Goal: Transaction & Acquisition: Purchase product/service

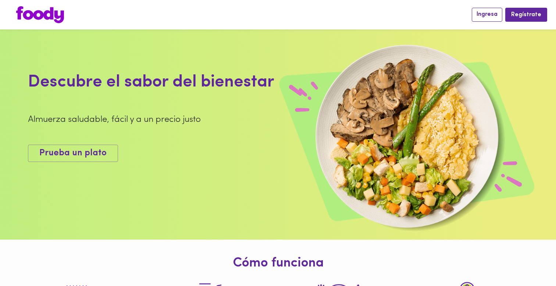
click at [490, 12] on span "Ingresa" at bounding box center [486, 14] width 21 height 7
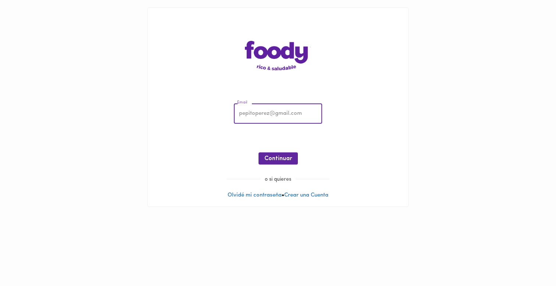
click at [299, 113] on input "email" at bounding box center [278, 114] width 88 height 20
type input "[PERSON_NAME][EMAIL_ADDRESS][PERSON_NAME][DOMAIN_NAME]"
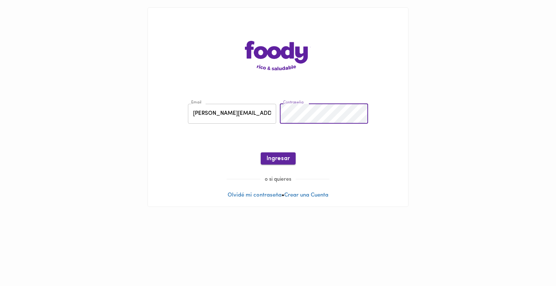
click at [275, 156] on span "Ingresar" at bounding box center [277, 158] width 23 height 7
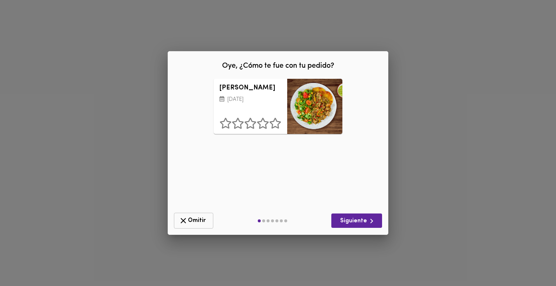
click at [192, 220] on span "Omitir" at bounding box center [194, 220] width 30 height 9
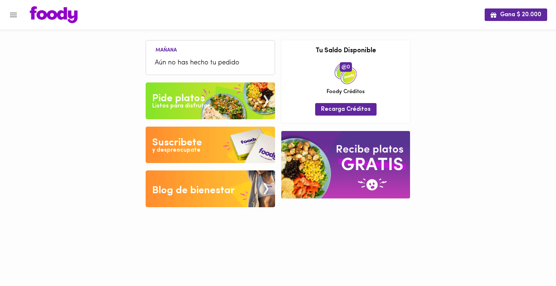
click at [179, 99] on div "Pide platos" at bounding box center [178, 98] width 53 height 15
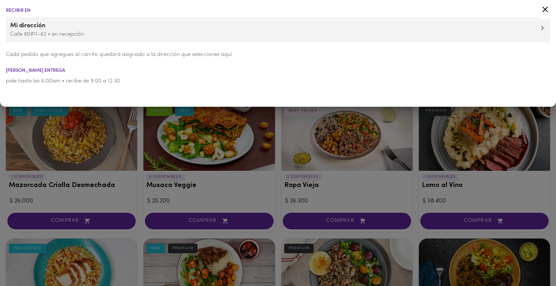
click at [545, 11] on icon at bounding box center [544, 9] width 9 height 9
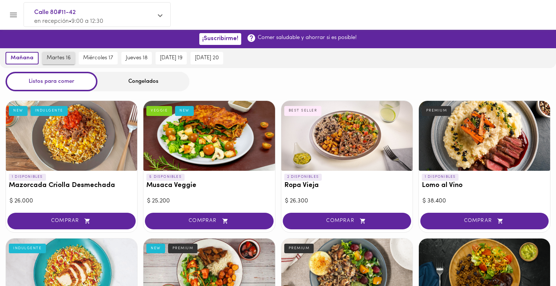
click at [67, 59] on span "martes 16" at bounding box center [59, 58] width 24 height 7
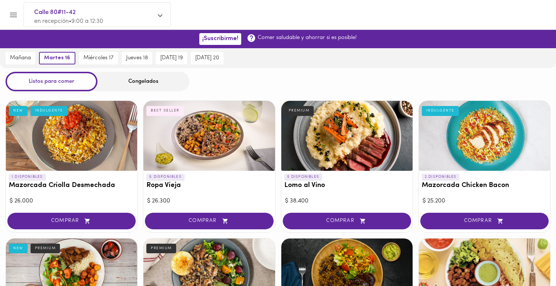
click at [139, 80] on div "Congelados" at bounding box center [143, 81] width 92 height 19
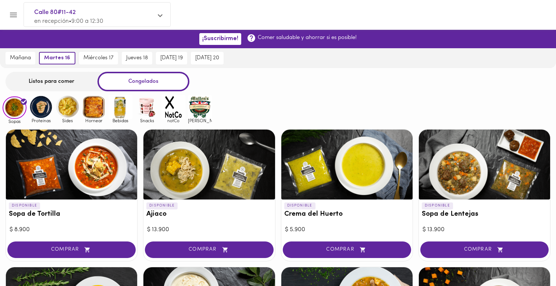
click at [117, 108] on img at bounding box center [120, 107] width 24 height 24
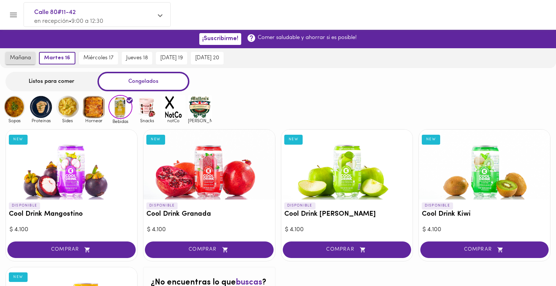
click at [21, 60] on span "mañana" at bounding box center [20, 58] width 21 height 7
click at [59, 60] on span "martes 16" at bounding box center [59, 58] width 24 height 7
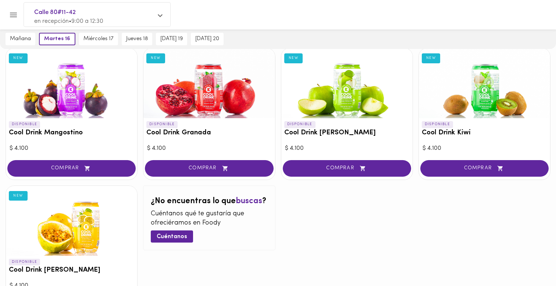
scroll to position [80, 0]
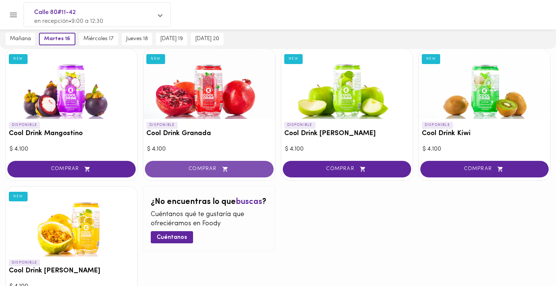
click at [218, 171] on span "COMPRAR" at bounding box center [209, 169] width 110 height 6
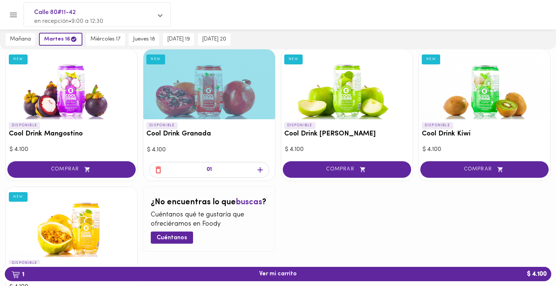
scroll to position [81, 0]
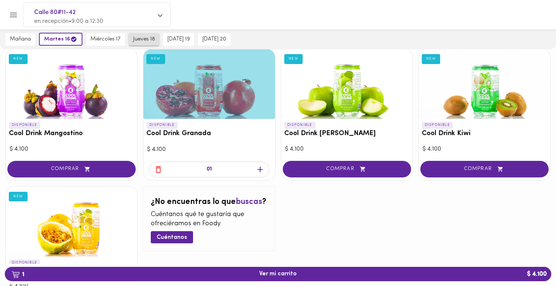
click at [143, 35] on button "jueves 18" at bounding box center [144, 39] width 31 height 12
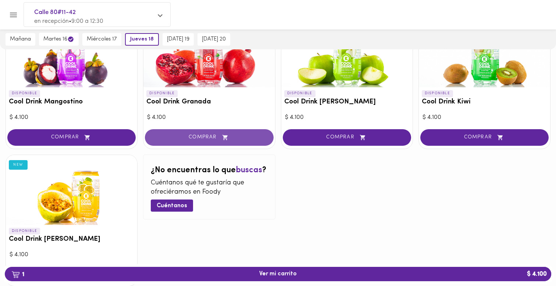
scroll to position [129, 0]
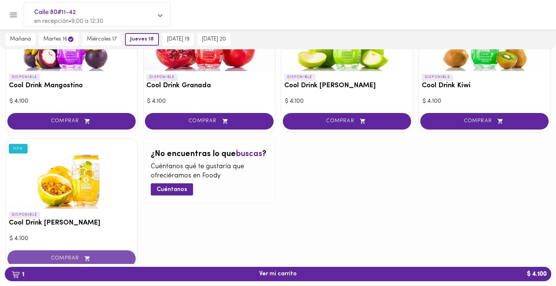
click at [105, 254] on button "COMPRAR" at bounding box center [71, 258] width 128 height 17
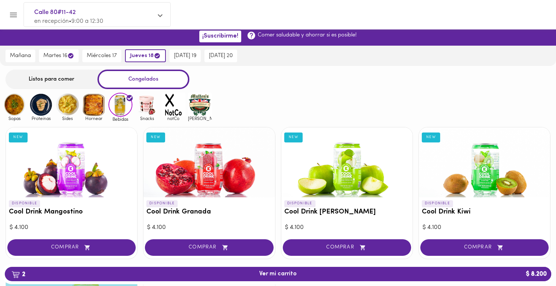
scroll to position [0, 0]
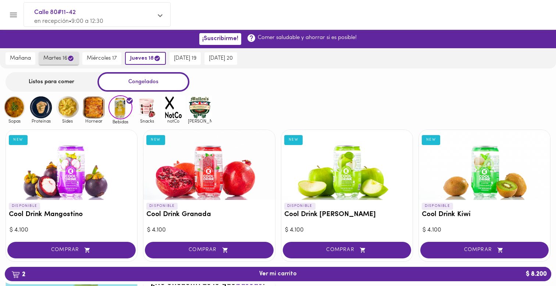
click at [58, 60] on span "martes 16" at bounding box center [58, 58] width 31 height 7
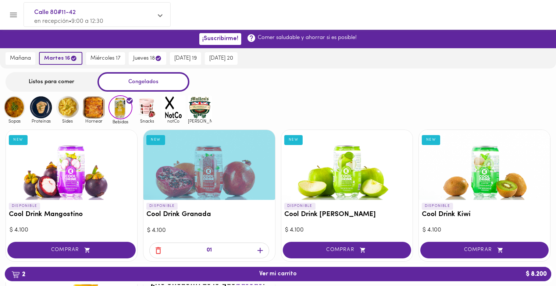
click at [63, 55] on span "martes 16" at bounding box center [60, 58] width 33 height 7
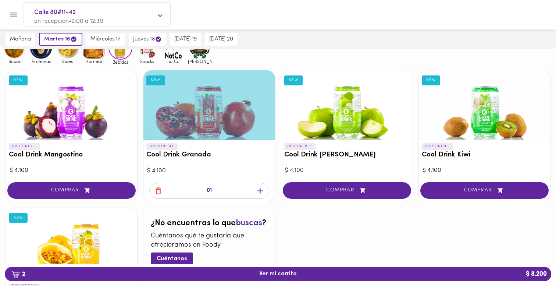
scroll to position [61, 0]
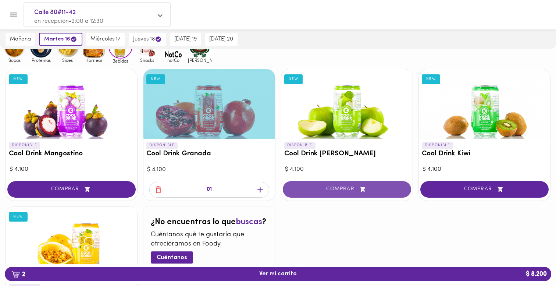
click at [382, 188] on span "COMPRAR" at bounding box center [347, 189] width 110 height 6
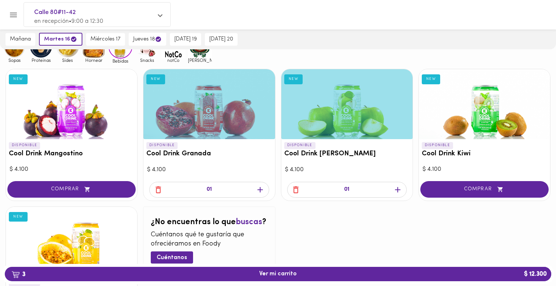
scroll to position [0, 0]
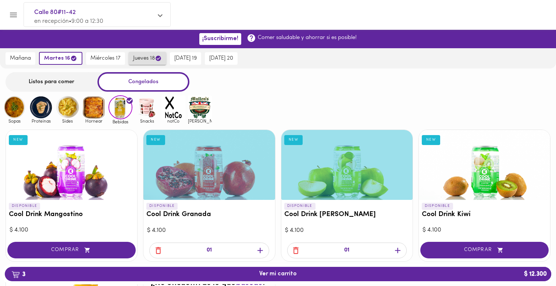
click at [144, 60] on span "jueves 18" at bounding box center [147, 58] width 29 height 7
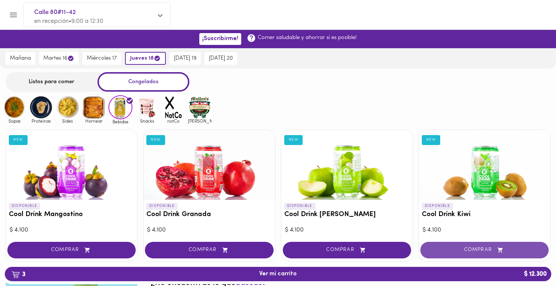
click at [453, 249] on span "COMPRAR" at bounding box center [484, 250] width 110 height 6
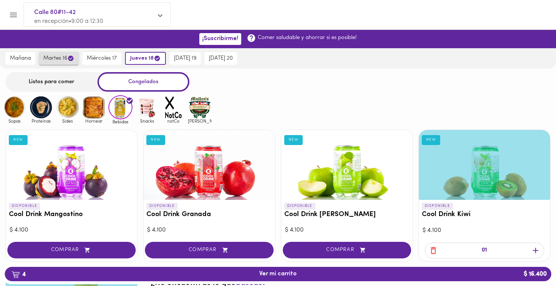
click at [58, 62] on button "martes 16" at bounding box center [59, 58] width 40 height 13
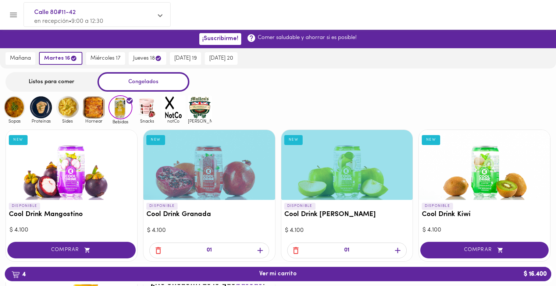
click at [101, 109] on img at bounding box center [94, 107] width 24 height 24
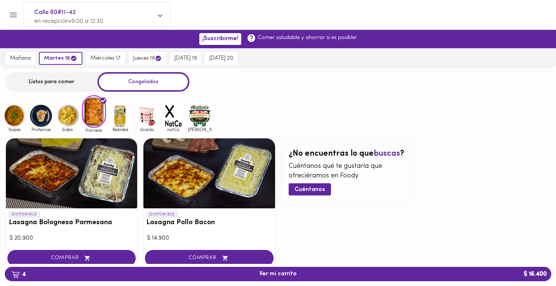
click at [42, 118] on img at bounding box center [41, 116] width 24 height 24
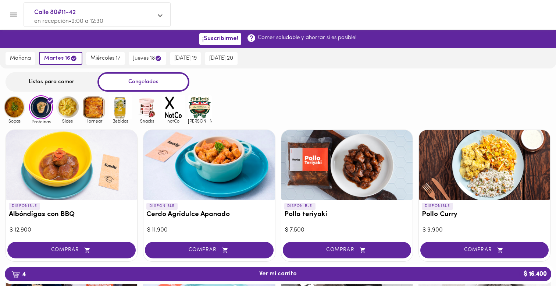
click at [67, 114] on img at bounding box center [67, 107] width 24 height 24
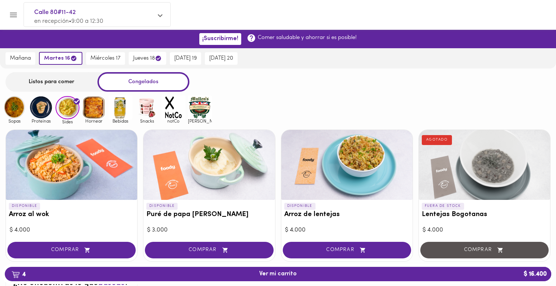
click at [38, 115] on img at bounding box center [41, 107] width 24 height 24
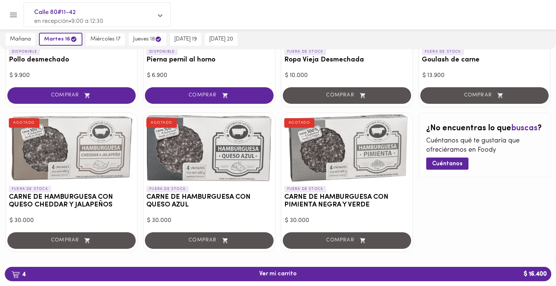
scroll to position [292, 0]
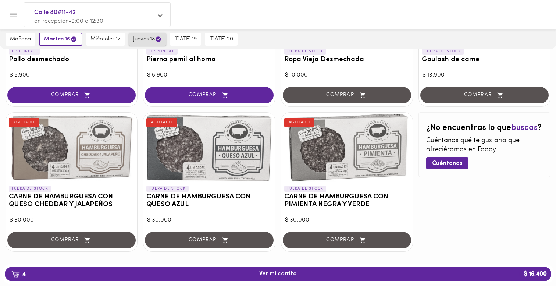
click at [148, 37] on span "jueves 18" at bounding box center [147, 39] width 29 height 7
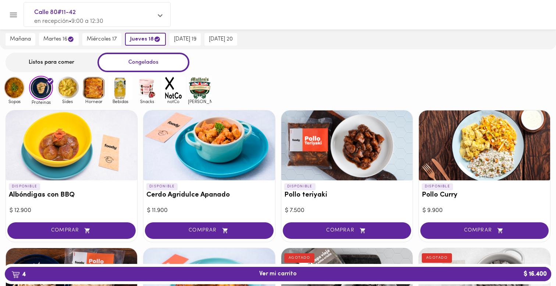
scroll to position [0, 0]
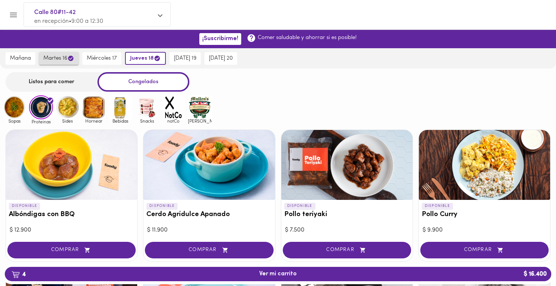
click at [59, 56] on span "martes 16" at bounding box center [58, 58] width 31 height 7
click at [11, 112] on img at bounding box center [15, 107] width 24 height 24
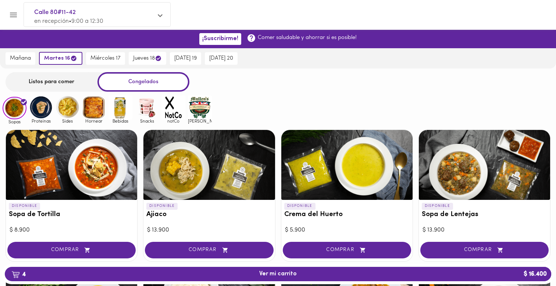
click at [41, 109] on img at bounding box center [41, 107] width 24 height 24
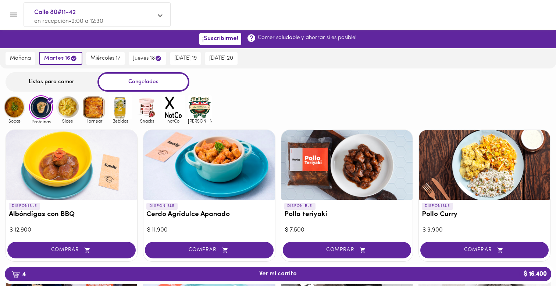
click at [71, 107] on img at bounding box center [67, 107] width 24 height 24
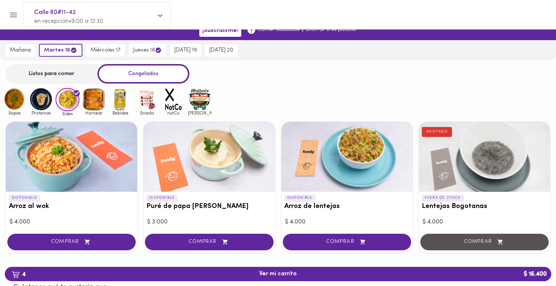
scroll to position [3, 0]
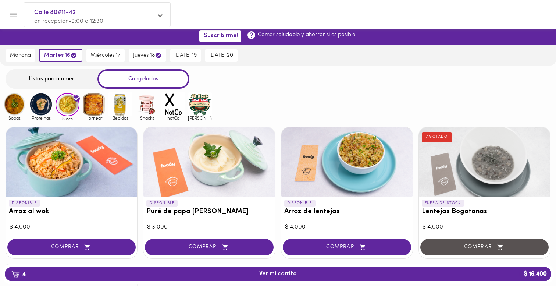
click at [99, 113] on img at bounding box center [94, 104] width 24 height 24
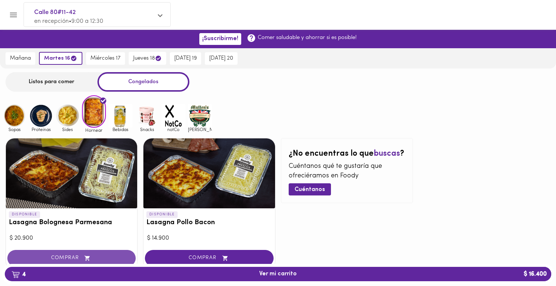
click at [112, 255] on span "COMPRAR" at bounding box center [72, 258] width 110 height 6
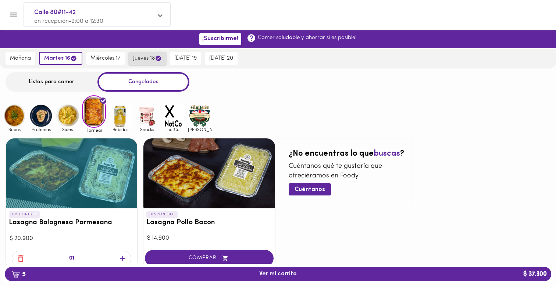
click at [139, 58] on span "jueves 18" at bounding box center [147, 58] width 29 height 7
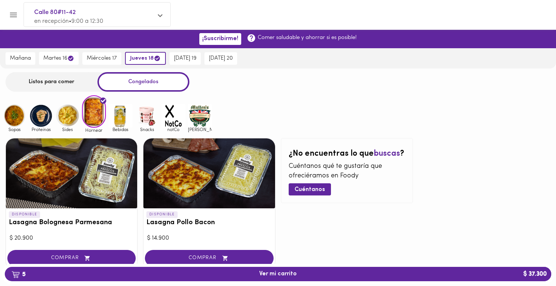
click at [67, 115] on img at bounding box center [67, 116] width 24 height 24
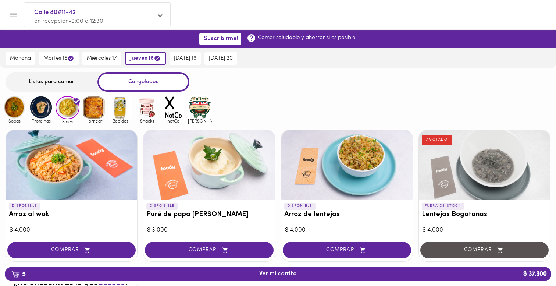
click at [40, 115] on img at bounding box center [41, 107] width 24 height 24
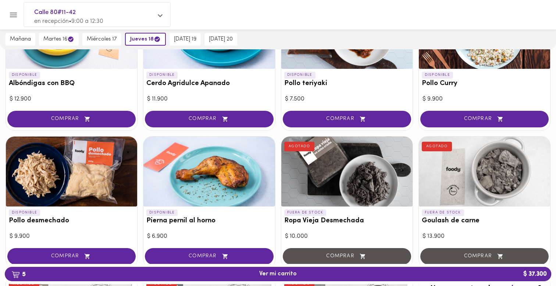
scroll to position [129, 0]
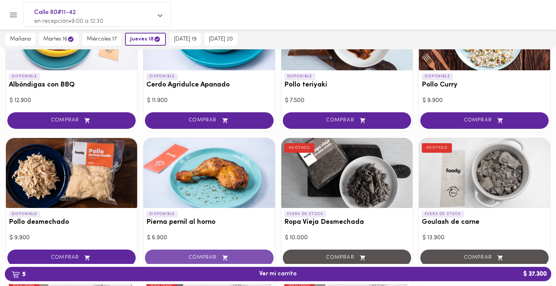
click at [187, 253] on button "COMPRAR" at bounding box center [209, 257] width 128 height 17
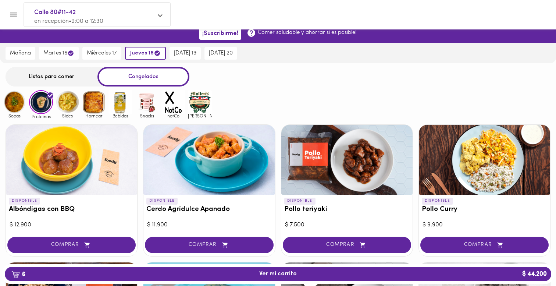
scroll to position [0, 0]
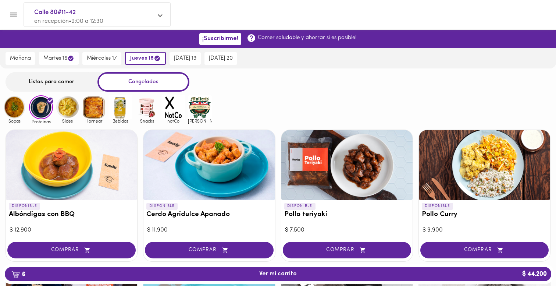
click at [65, 115] on img at bounding box center [67, 107] width 24 height 24
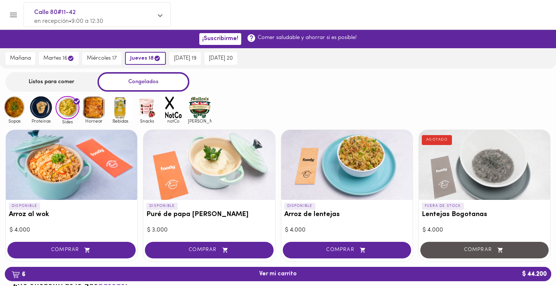
click at [206, 109] on img at bounding box center [200, 107] width 24 height 24
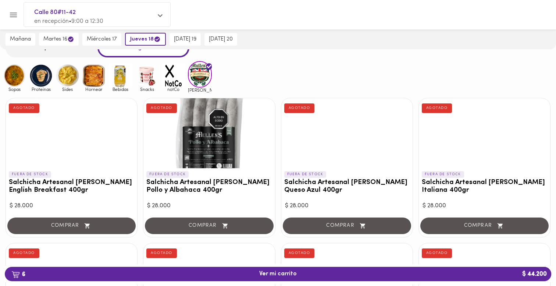
scroll to position [28, 0]
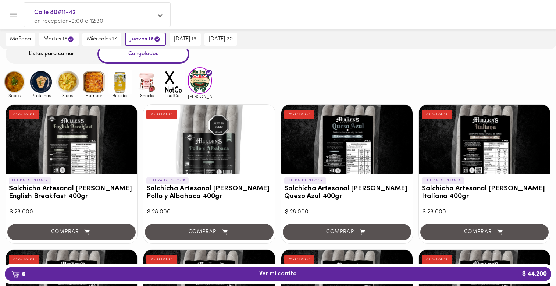
click at [169, 84] on img at bounding box center [173, 82] width 24 height 24
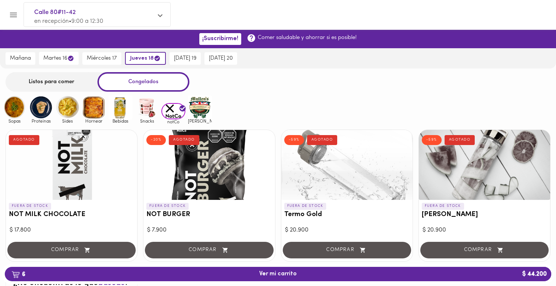
click at [143, 110] on img at bounding box center [147, 107] width 24 height 24
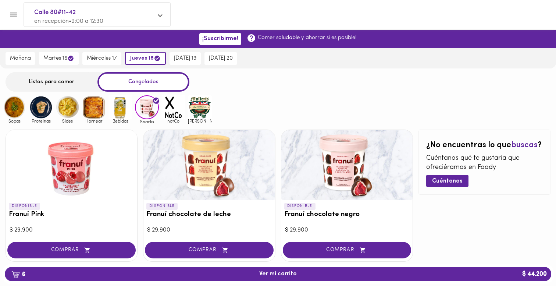
click at [129, 111] on img at bounding box center [120, 107] width 24 height 24
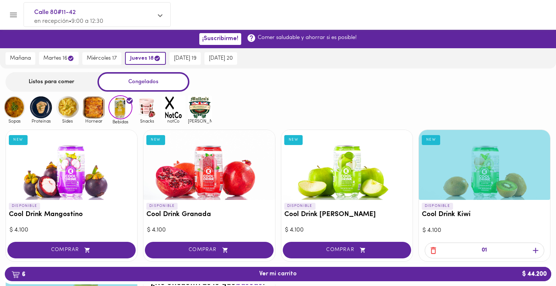
click at [95, 108] on img at bounding box center [94, 107] width 24 height 24
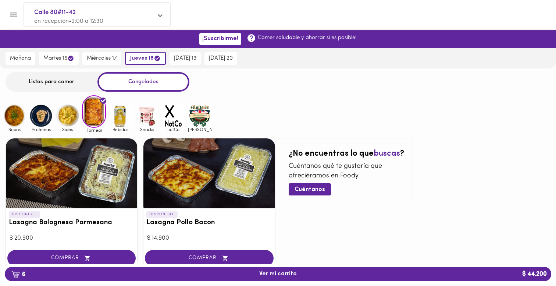
click at [68, 113] on img at bounding box center [67, 116] width 24 height 24
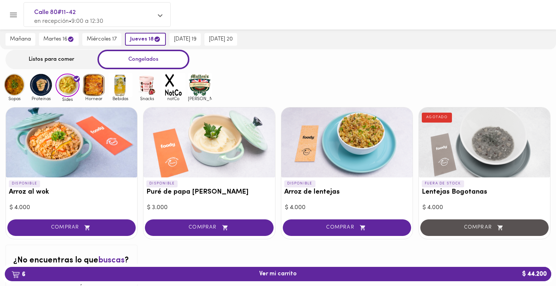
scroll to position [22, 0]
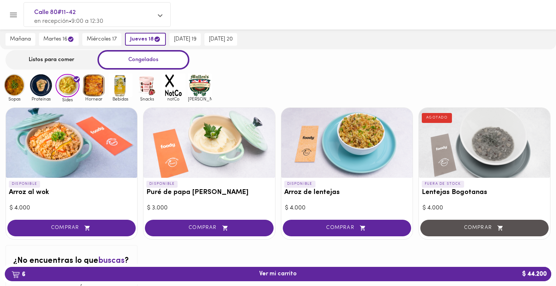
click at [43, 85] on img at bounding box center [41, 85] width 24 height 24
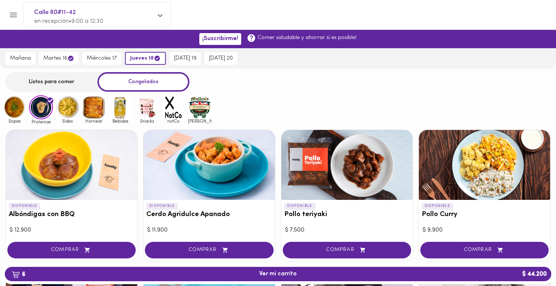
click at [17, 109] on img at bounding box center [15, 107] width 24 height 24
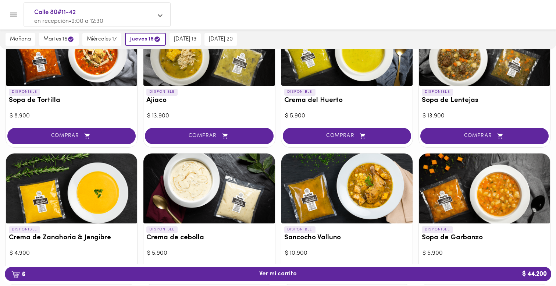
scroll to position [158, 0]
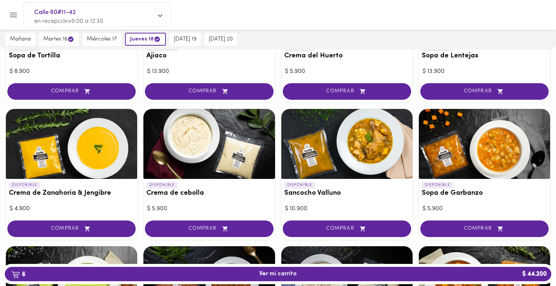
click at [351, 131] on div at bounding box center [346, 144] width 131 height 70
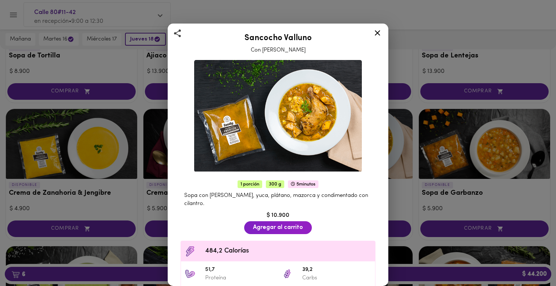
click at [378, 32] on icon at bounding box center [377, 32] width 9 height 9
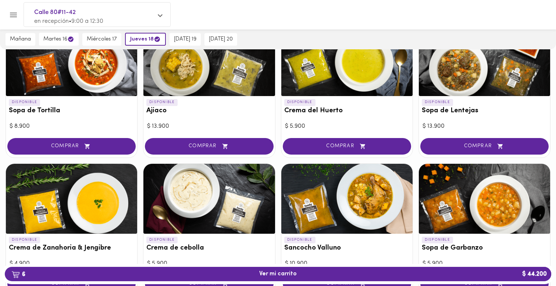
scroll to position [100, 0]
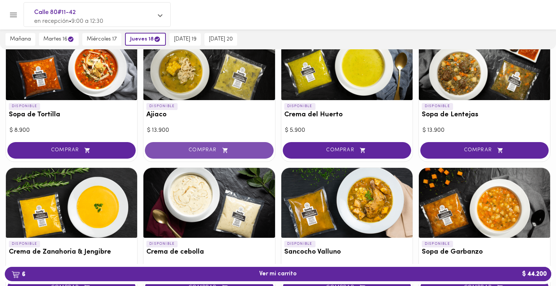
click at [231, 151] on span "COMPRAR" at bounding box center [209, 150] width 110 height 6
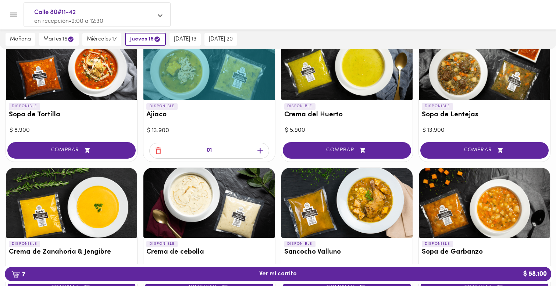
click at [259, 150] on icon "button" at bounding box center [260, 151] width 6 height 6
click at [249, 282] on div "8 Ver mi carrito $ 72.000" at bounding box center [278, 274] width 552 height 20
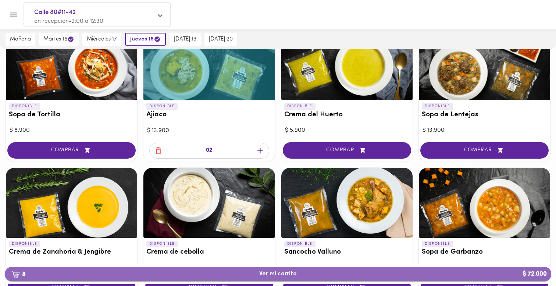
click at [253, 273] on span "8 Ver mi carrito $ 72.000" at bounding box center [278, 273] width 534 height 7
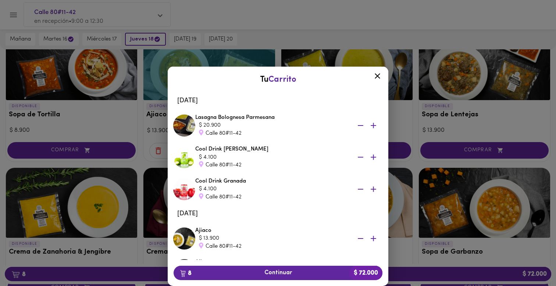
click at [447, 103] on div "Tu Carrito [DATE] Lasagna Bolognesa Parmesana $ 20.900 Calle 80#11-42 Cool Drin…" at bounding box center [278, 164] width 556 height 243
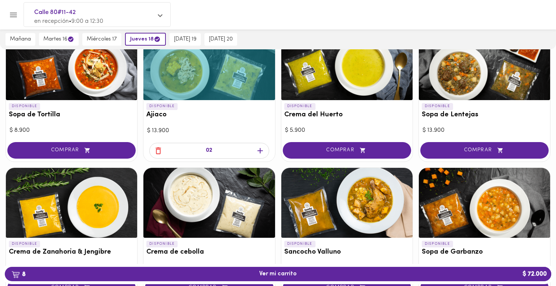
click at [489, 88] on div at bounding box center [484, 65] width 131 height 70
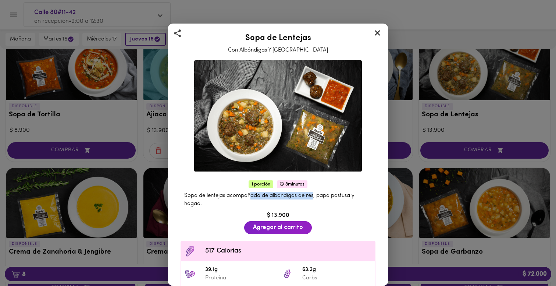
drag, startPoint x: 255, startPoint y: 196, endPoint x: 315, endPoint y: 194, distance: 60.3
click at [315, 194] on span "Sopa de lentejas acompañada de albóndigas de res, papa pastusa y hogao." at bounding box center [269, 199] width 170 height 13
click at [375, 37] on icon at bounding box center [377, 32] width 9 height 9
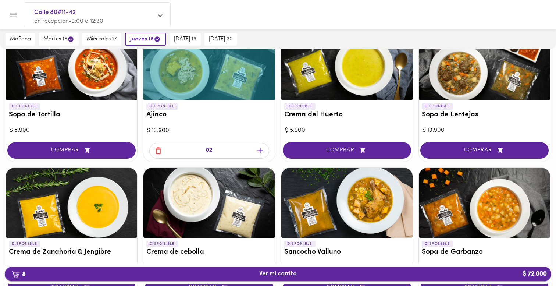
click at [354, 268] on button "8 Ver mi carrito $ 72.000" at bounding box center [278, 273] width 546 height 14
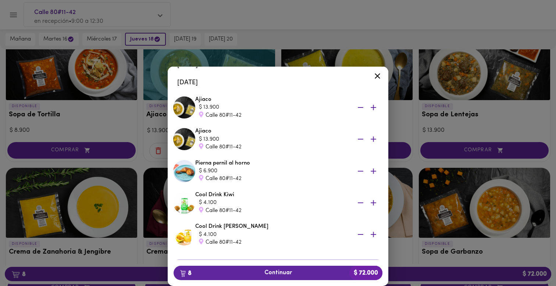
scroll to position [132, 0]
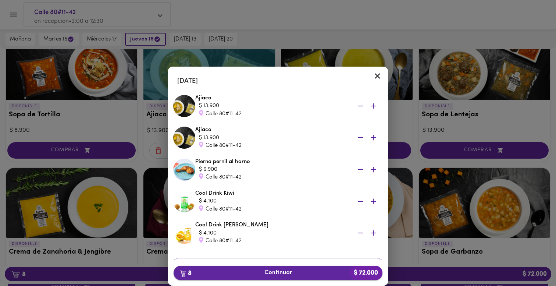
click at [289, 271] on span "8 Continuar $ 72.000" at bounding box center [277, 272] width 197 height 7
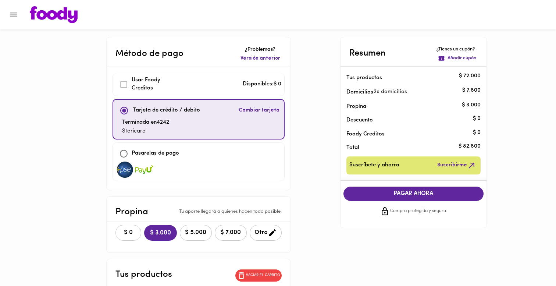
click at [120, 228] on button "$ 0" at bounding box center [128, 233] width 26 height 16
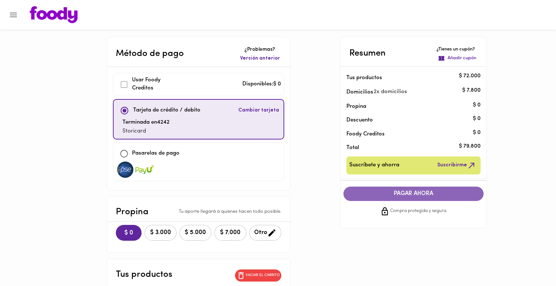
click at [444, 194] on span "PAGAR AHORA" at bounding box center [414, 193] width 126 height 7
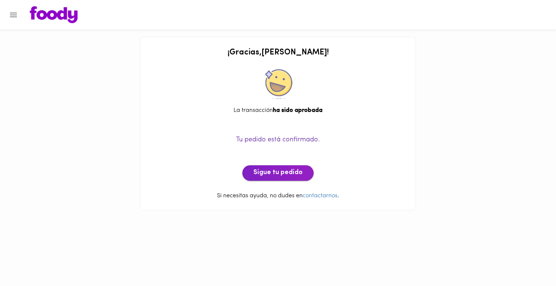
click at [282, 173] on span "Sigue tu pedido" at bounding box center [277, 173] width 49 height 8
